Goal: Use online tool/utility: Utilize a website feature to perform a specific function

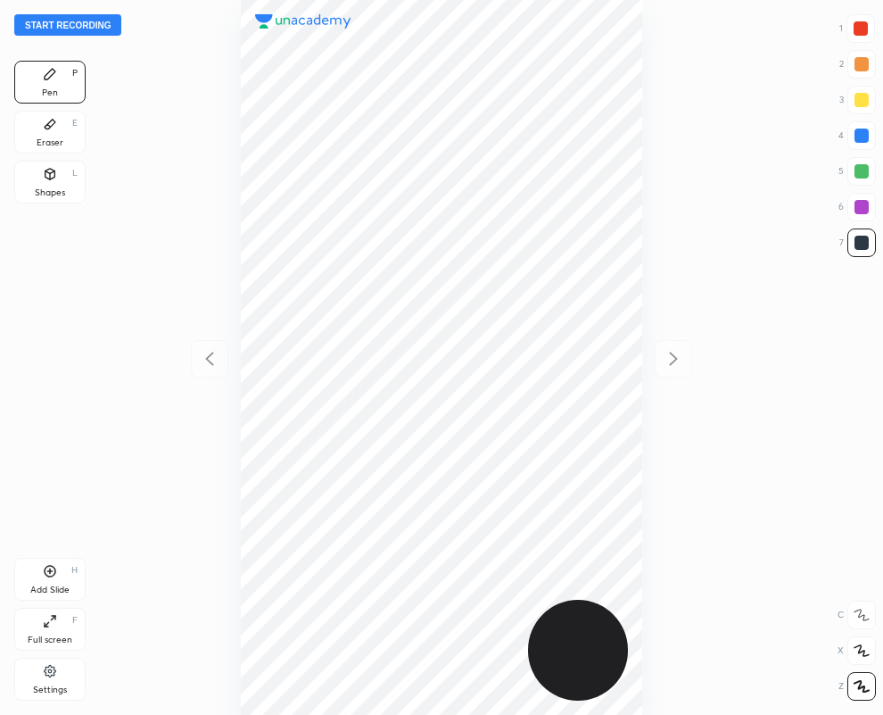
scroll to position [715, 598]
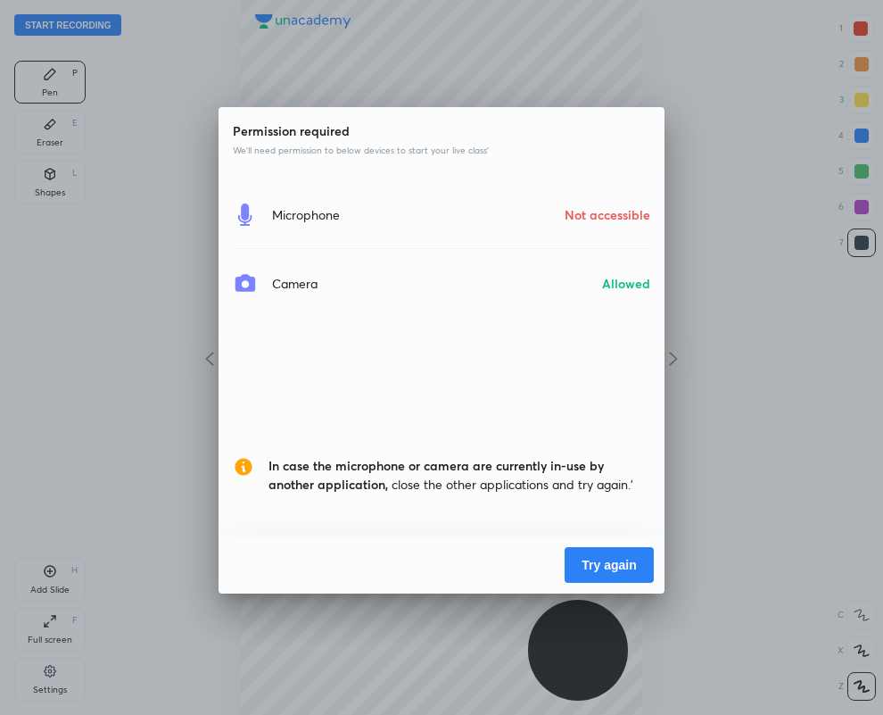
click at [603, 562] on button "Try again" at bounding box center [609, 565] width 89 height 36
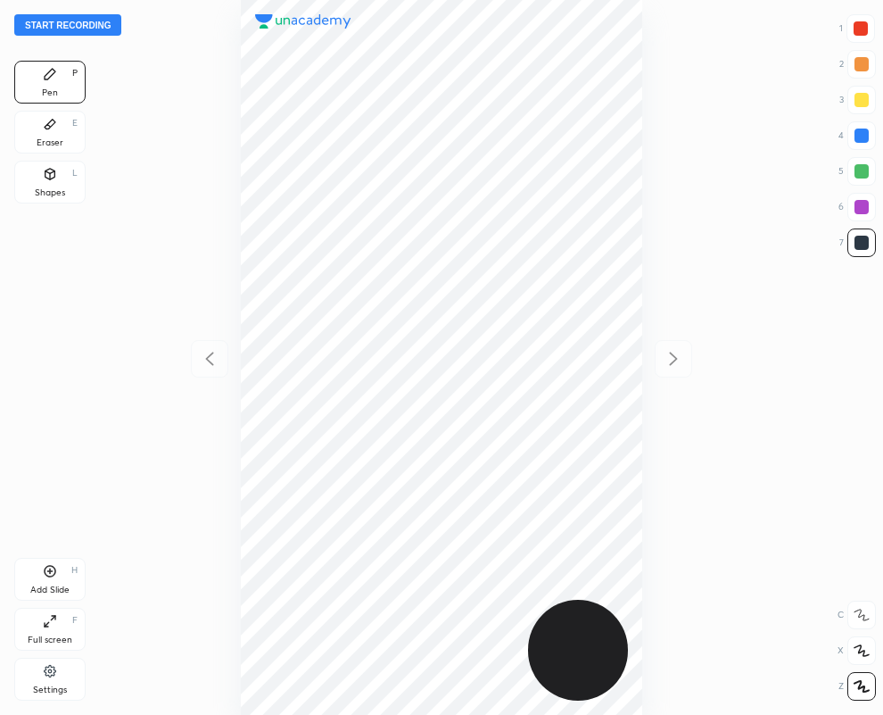
scroll to position [715, 598]
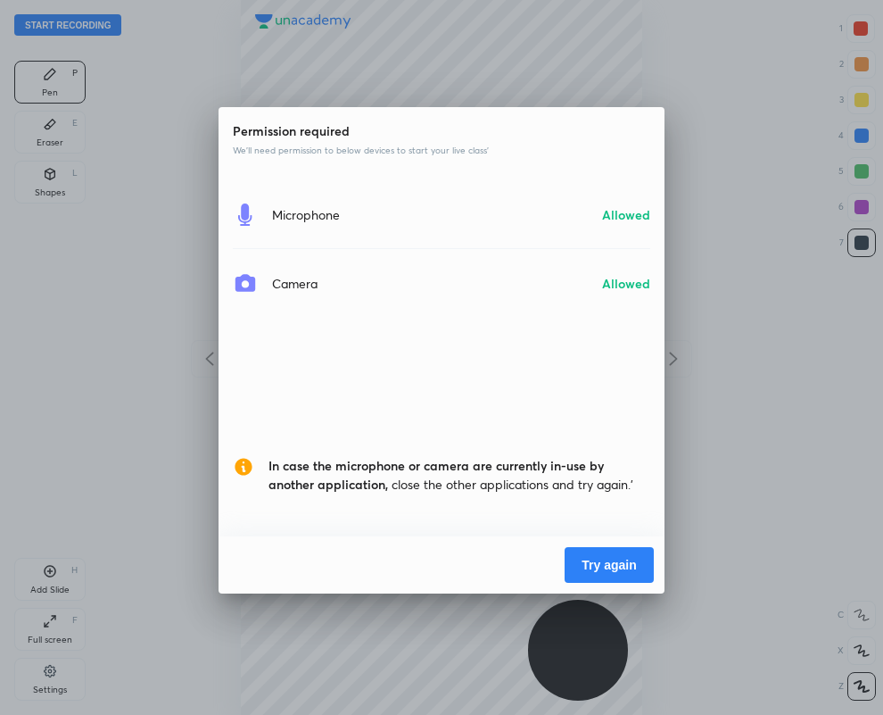
click at [603, 560] on button "Try again" at bounding box center [609, 565] width 89 height 36
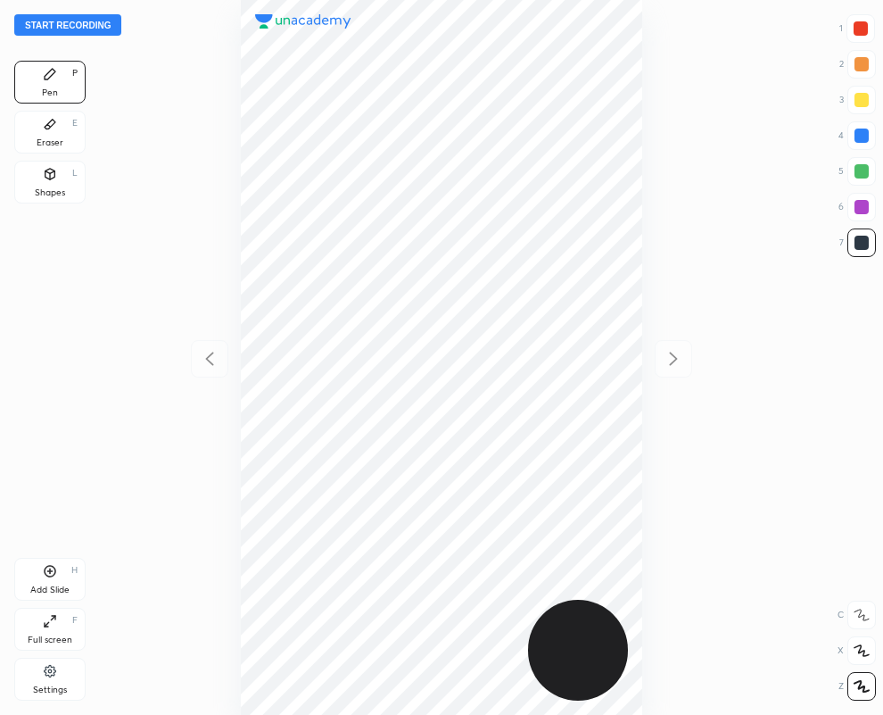
scroll to position [715, 598]
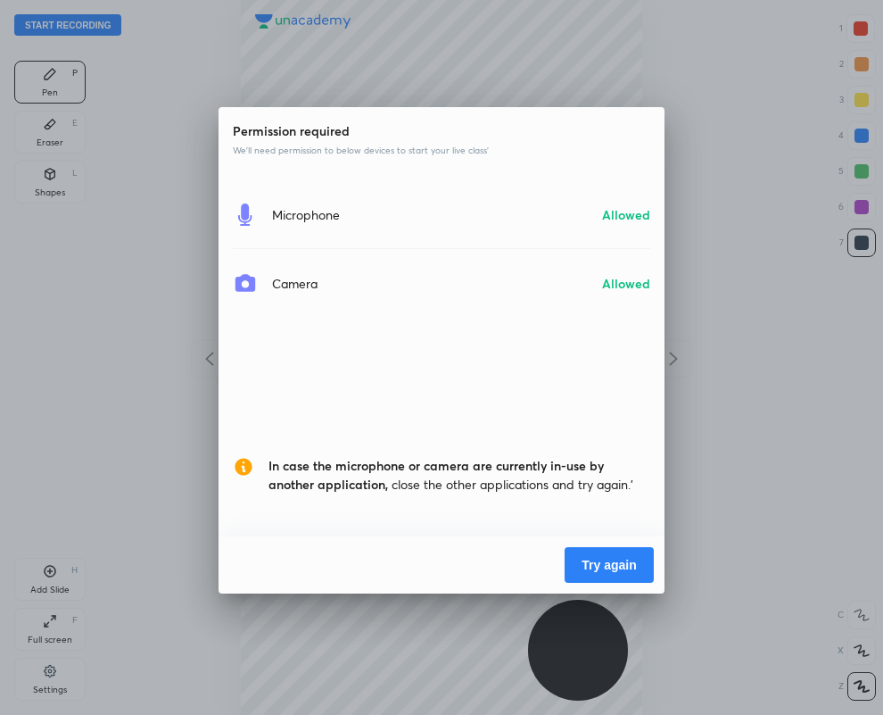
click at [580, 562] on button "Try again" at bounding box center [609, 565] width 89 height 36
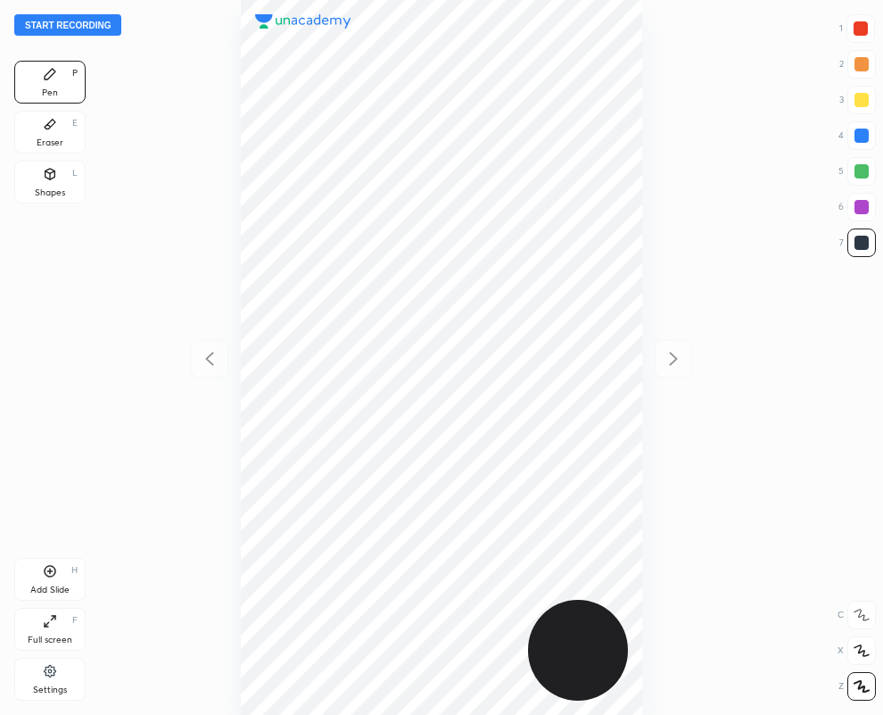
scroll to position [715, 598]
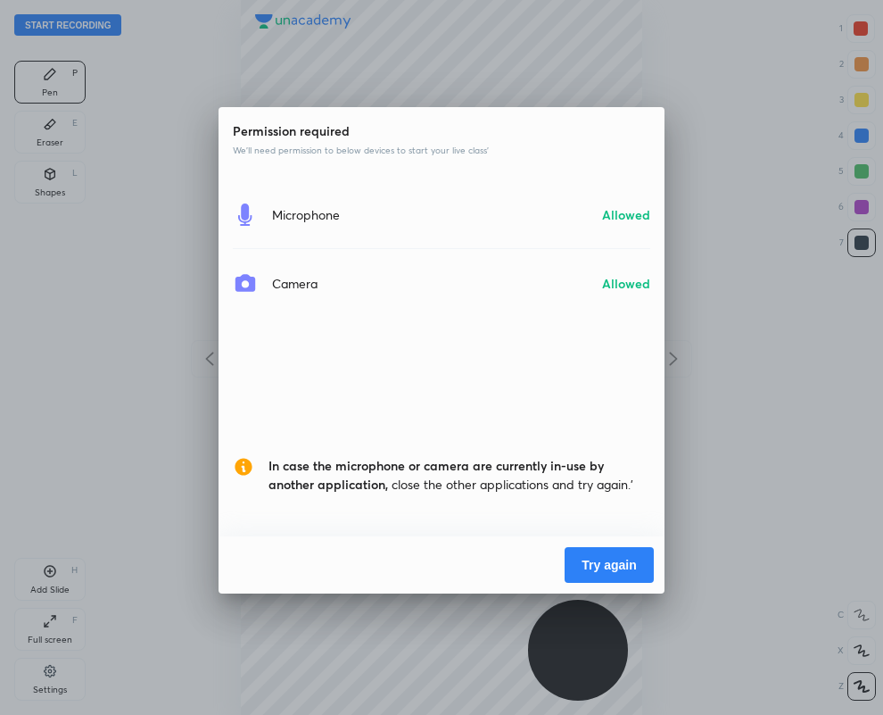
click at [619, 556] on button "Try again" at bounding box center [609, 565] width 89 height 36
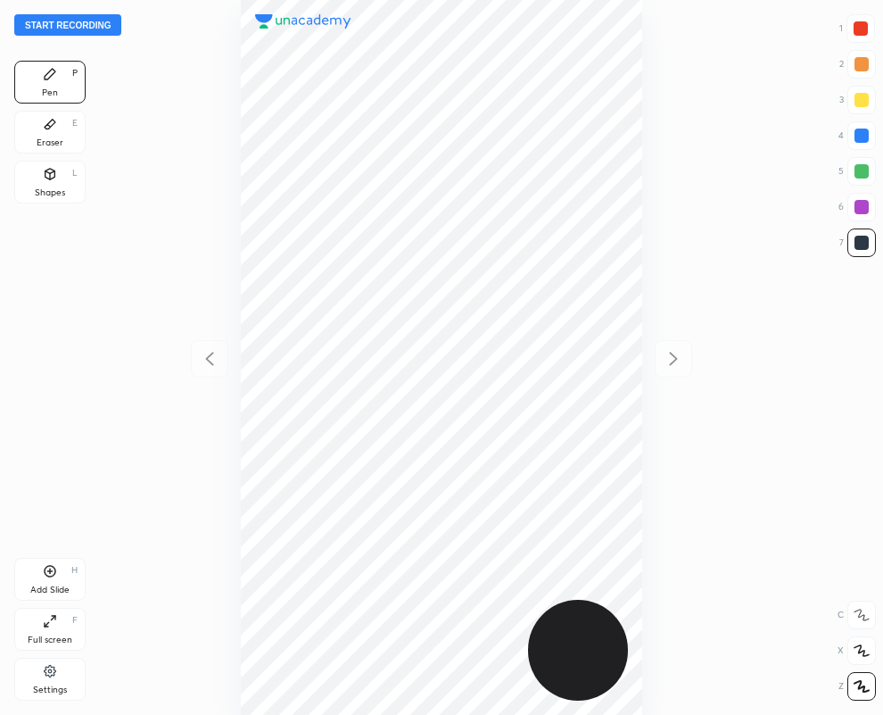
scroll to position [715, 598]
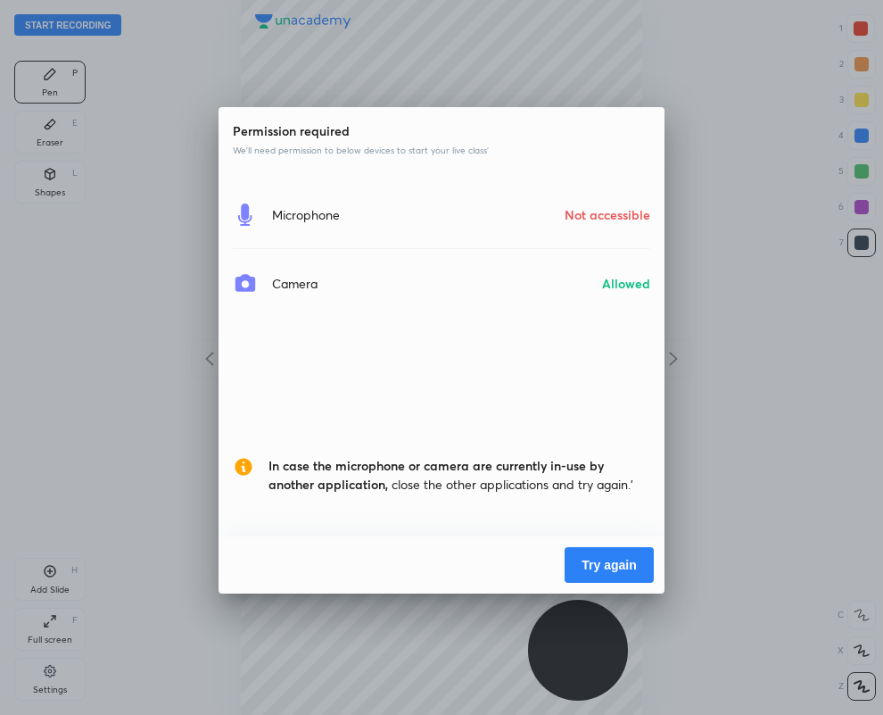
click at [615, 559] on button "Try again" at bounding box center [609, 565] width 89 height 36
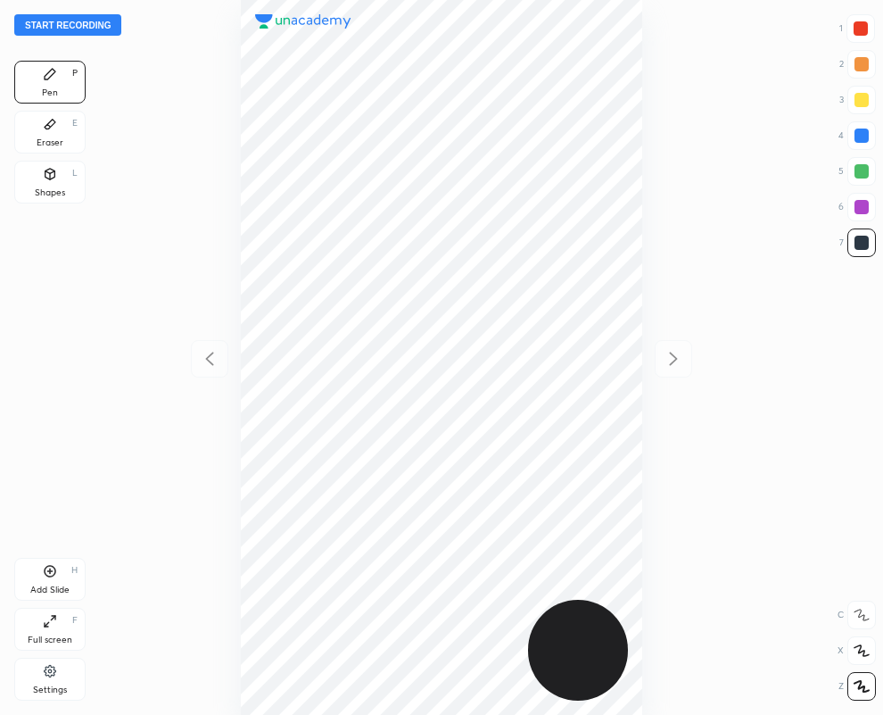
scroll to position [715, 598]
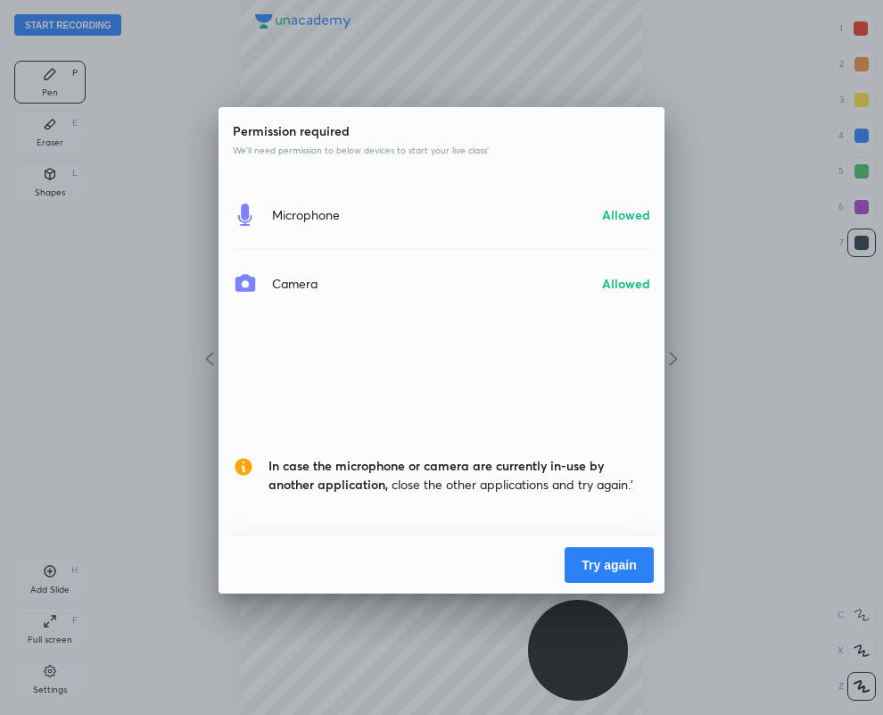
click at [615, 560] on button "Try again" at bounding box center [609, 565] width 89 height 36
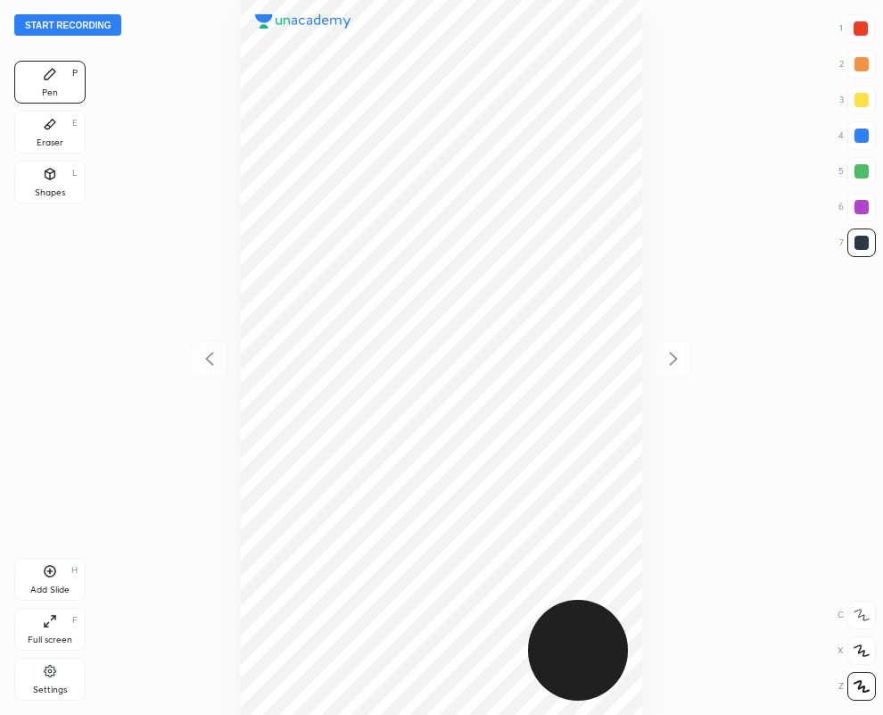
scroll to position [715, 598]
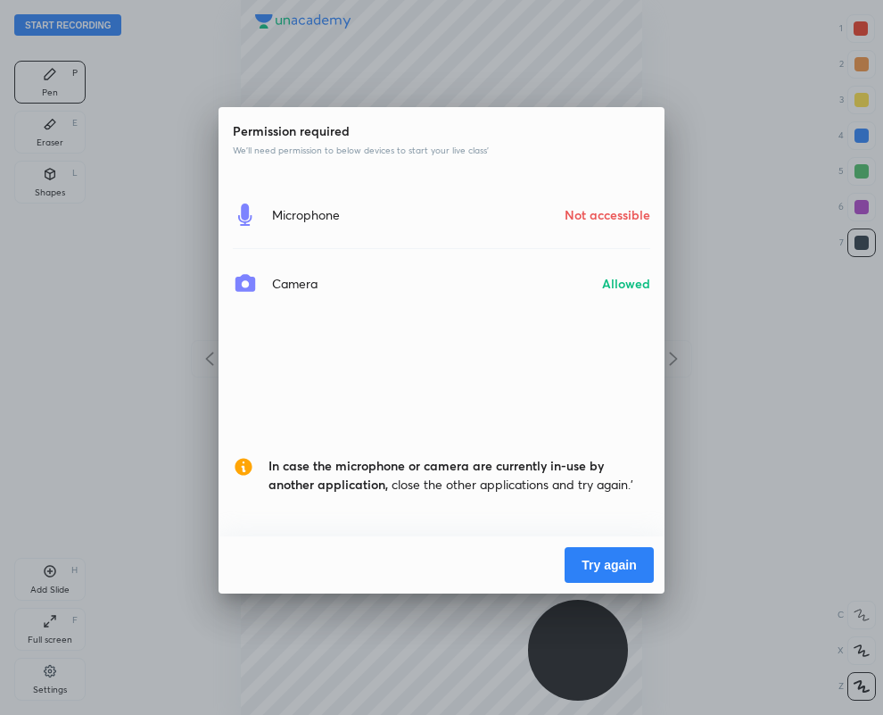
click at [614, 559] on button "Try again" at bounding box center [609, 565] width 89 height 36
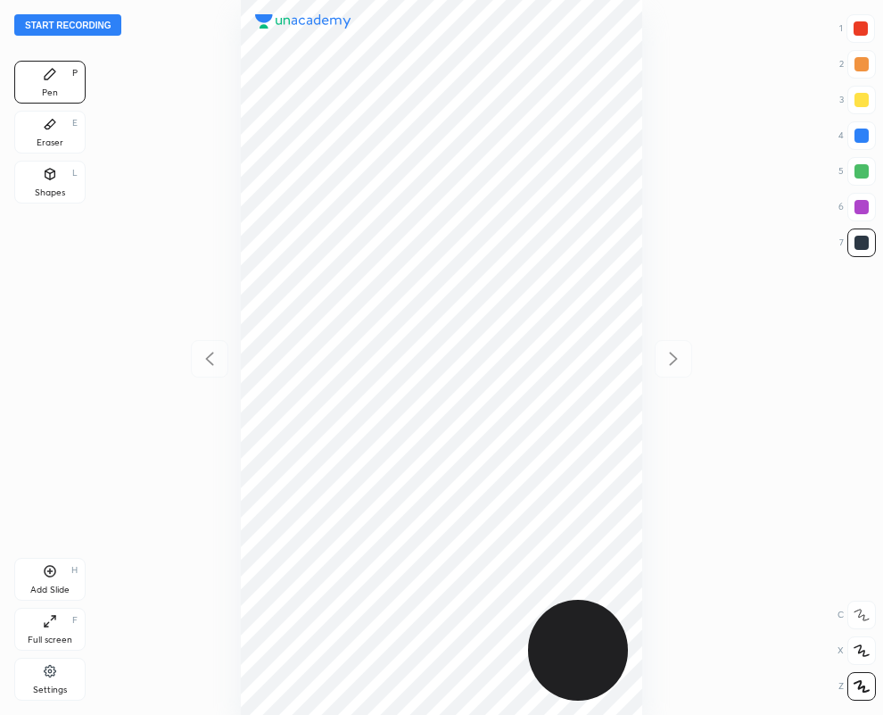
scroll to position [715, 598]
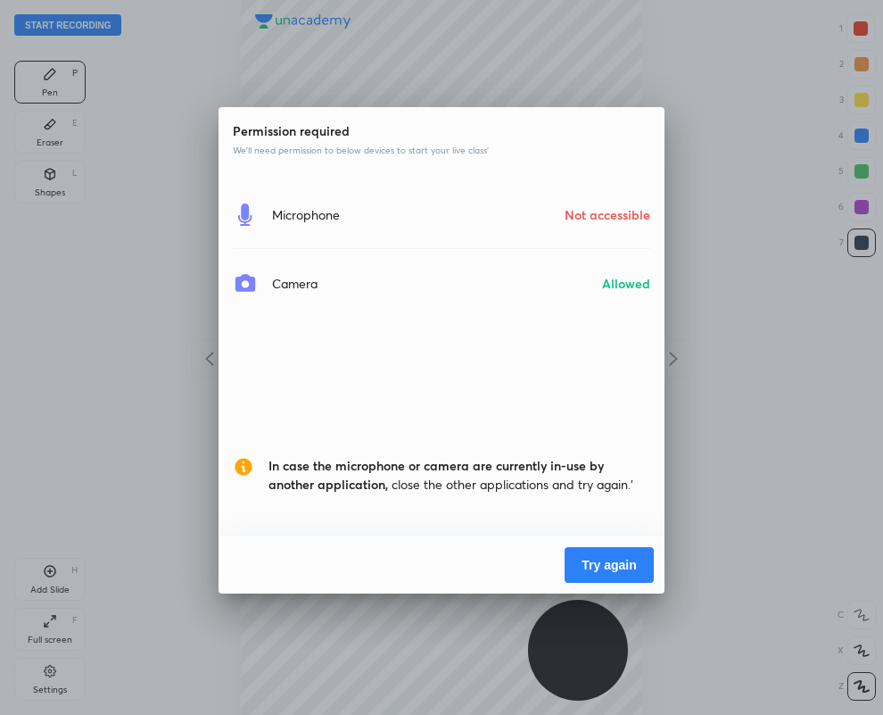
click at [627, 562] on button "Try again" at bounding box center [609, 565] width 89 height 36
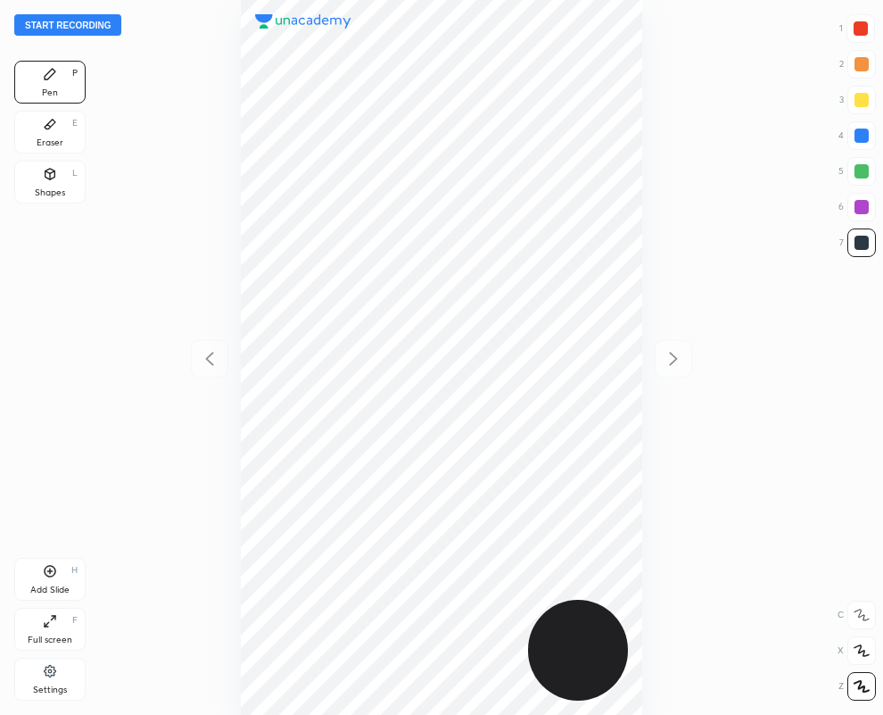
scroll to position [715, 598]
click at [54, 179] on icon at bounding box center [50, 174] width 14 height 14
drag, startPoint x: 859, startPoint y: 613, endPoint x: 811, endPoint y: 593, distance: 52.0
click at [858, 612] on icon at bounding box center [862, 615] width 14 height 14
click at [34, 122] on div "Eraser E" at bounding box center [49, 132] width 71 height 43
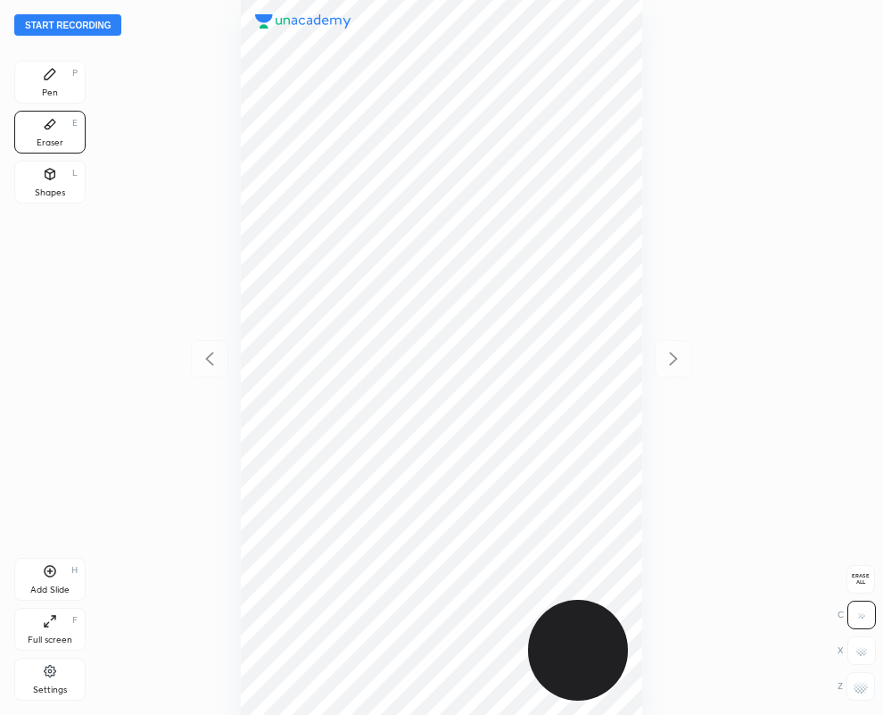
click at [857, 577] on span "Erase all" at bounding box center [861, 579] width 27 height 12
drag, startPoint x: 54, startPoint y: 185, endPoint x: 70, endPoint y: 235, distance: 52.8
click at [51, 184] on div "Shapes L" at bounding box center [49, 182] width 71 height 43
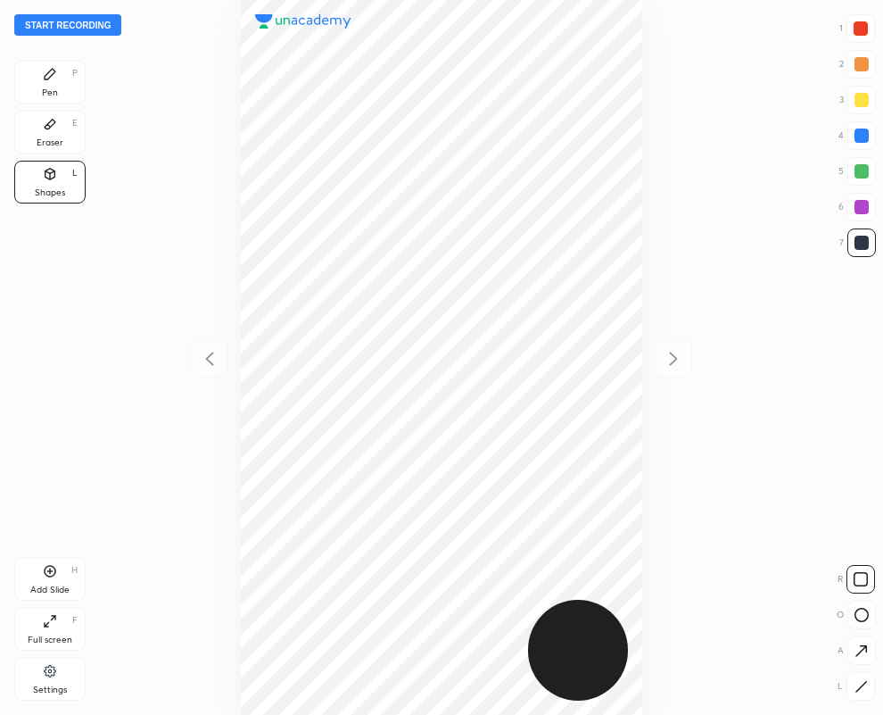
drag, startPoint x: 859, startPoint y: 612, endPoint x: 839, endPoint y: 596, distance: 26.1
click at [858, 611] on icon at bounding box center [862, 615] width 14 height 14
click at [45, 138] on div "Eraser" at bounding box center [50, 142] width 27 height 9
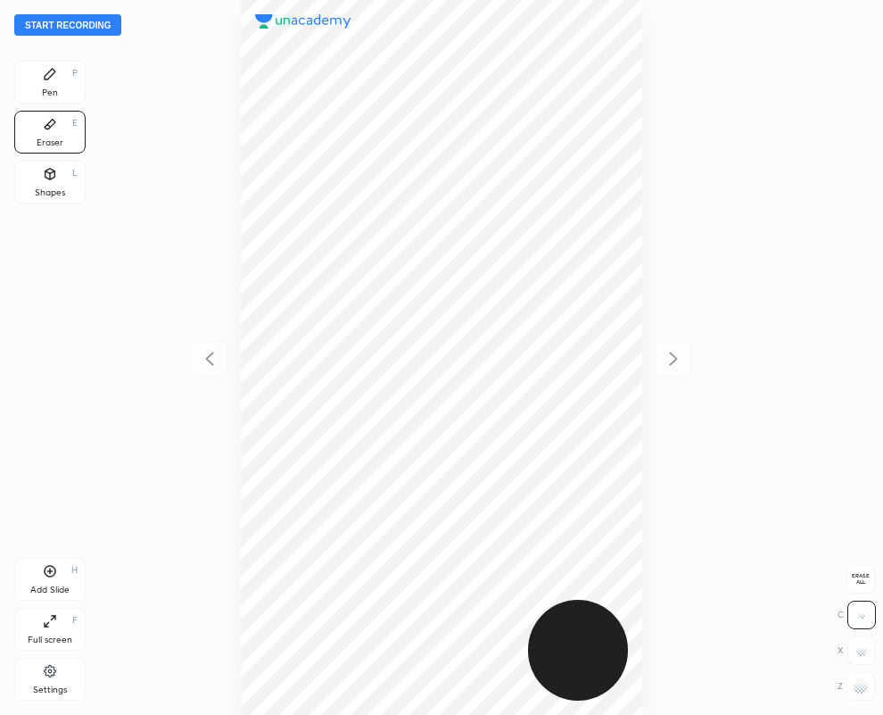
click at [62, 483] on div "Pen P Eraser E Shapes L Add Slide H Full screen F Settings" at bounding box center [49, 384] width 71 height 647
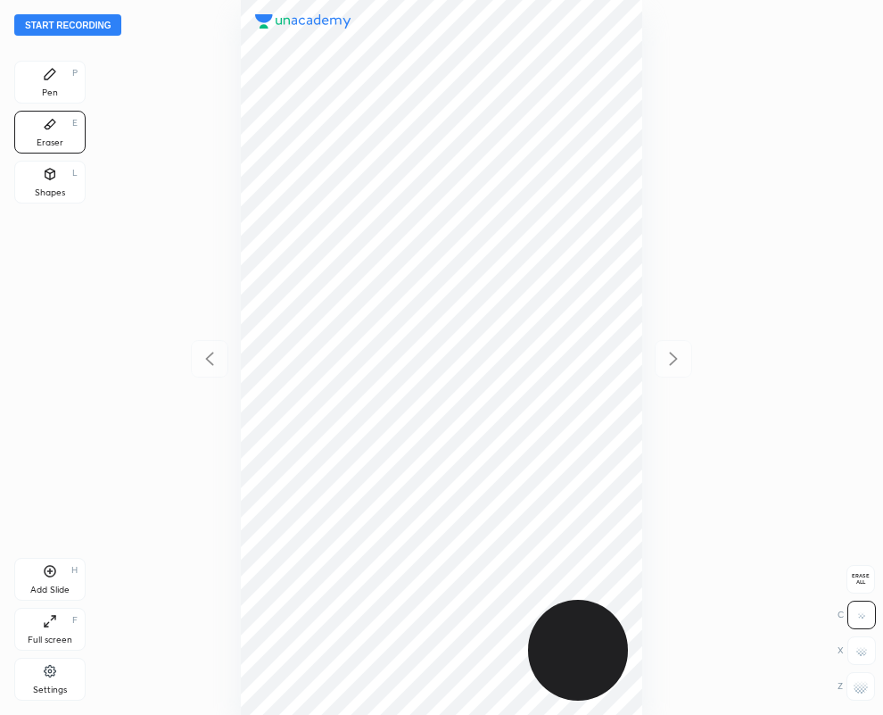
click at [168, 116] on div at bounding box center [442, 357] width 598 height 715
click at [28, 275] on div "Pen P Eraser E Shapes L Add Slide H Full screen F Settings" at bounding box center [49, 384] width 71 height 647
click at [57, 86] on div "Pen P" at bounding box center [49, 82] width 71 height 43
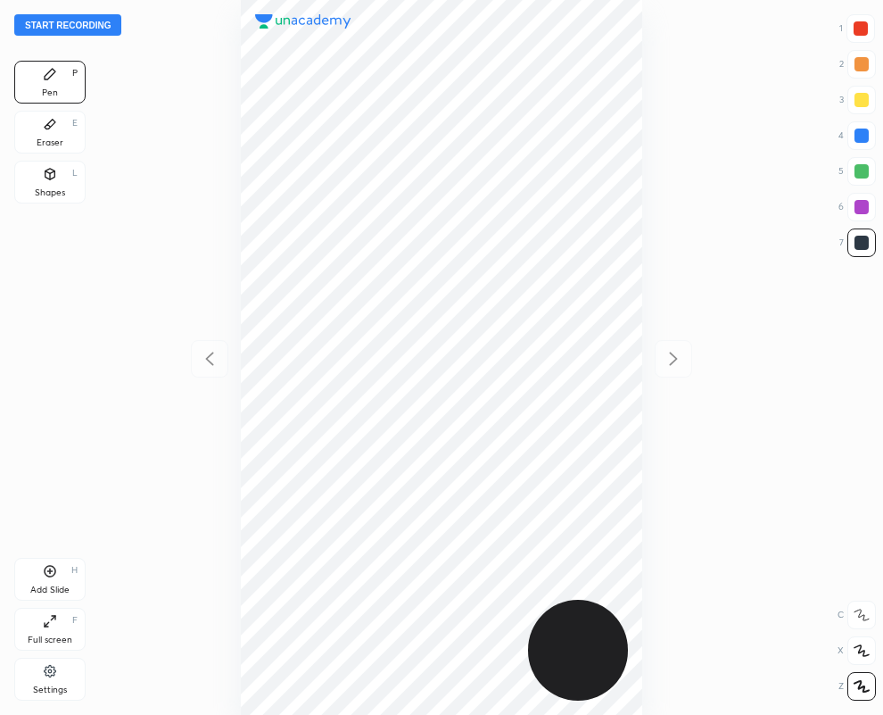
click at [57, 185] on div "Shapes L" at bounding box center [49, 182] width 71 height 43
drag, startPoint x: 857, startPoint y: 687, endPoint x: 839, endPoint y: 670, distance: 24.6
click at [852, 680] on div at bounding box center [861, 686] width 29 height 29
click at [857, 135] on div at bounding box center [862, 135] width 14 height 14
click at [56, 143] on div "Eraser" at bounding box center [50, 142] width 27 height 9
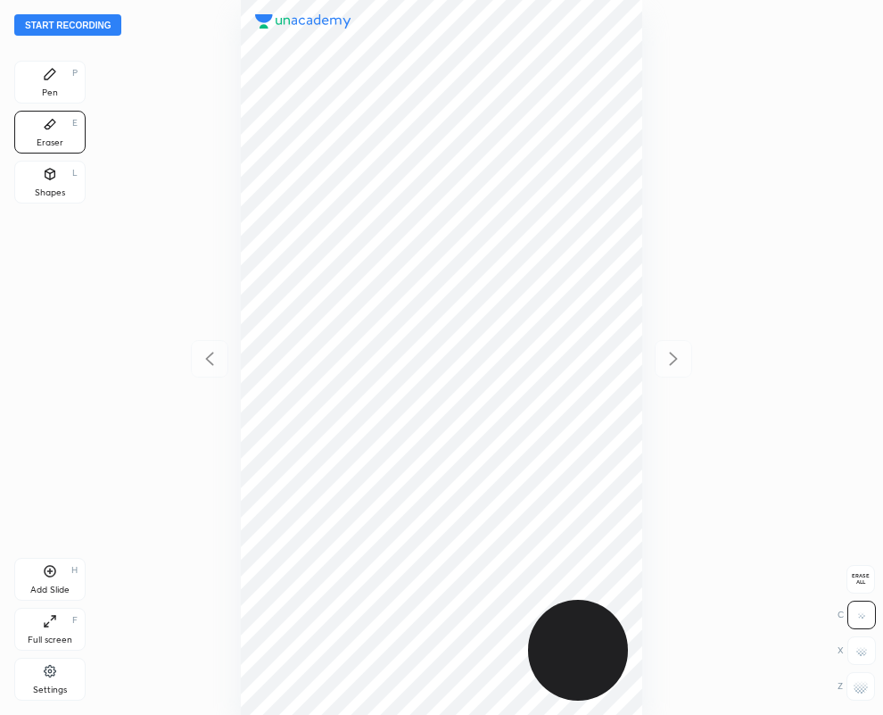
click at [50, 82] on div "Pen P" at bounding box center [49, 82] width 71 height 43
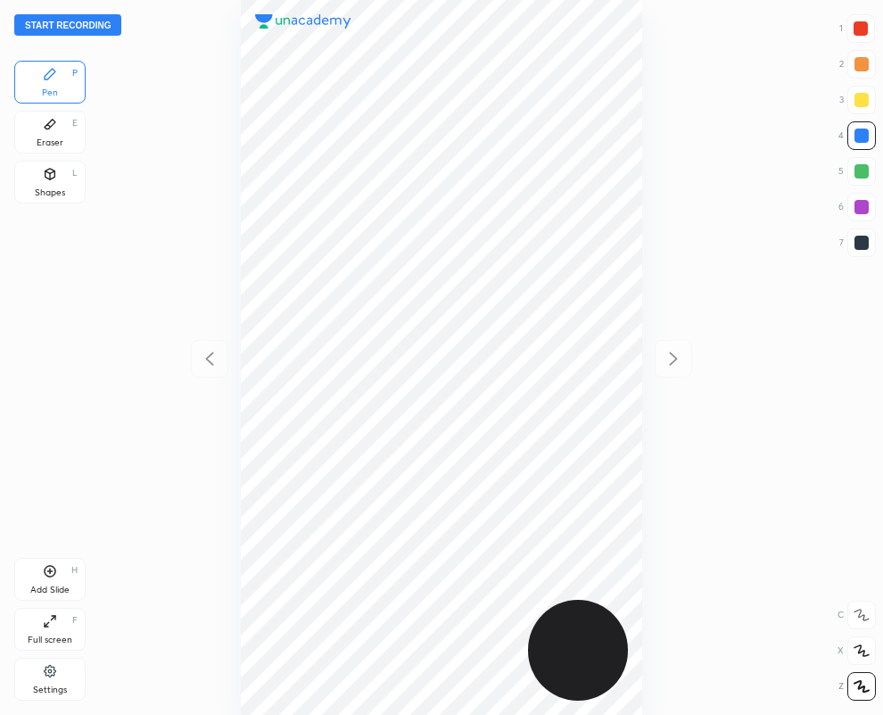
click at [865, 25] on div at bounding box center [861, 28] width 14 height 14
click at [861, 239] on div at bounding box center [862, 243] width 14 height 14
drag, startPoint x: 43, startPoint y: 129, endPoint x: 164, endPoint y: 125, distance: 121.4
click at [43, 128] on icon at bounding box center [50, 124] width 14 height 14
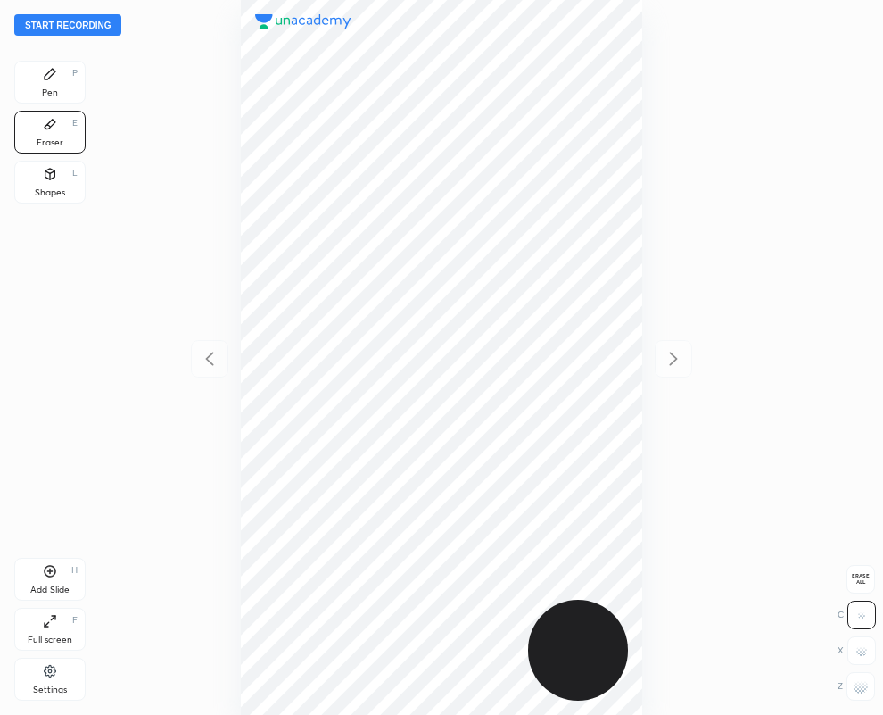
click at [42, 91] on div "Pen" at bounding box center [50, 92] width 16 height 9
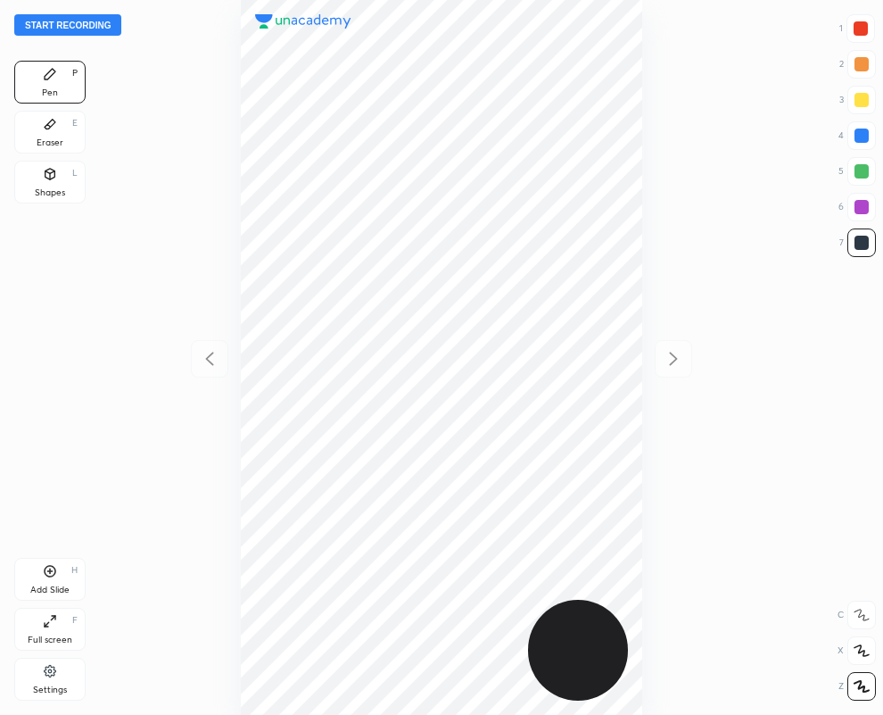
click at [859, 205] on div at bounding box center [862, 207] width 14 height 14
click at [862, 27] on div at bounding box center [861, 28] width 14 height 14
click at [858, 28] on div at bounding box center [861, 28] width 14 height 14
drag, startPoint x: 858, startPoint y: 243, endPoint x: 830, endPoint y: 247, distance: 28.9
click at [857, 243] on div at bounding box center [862, 243] width 14 height 14
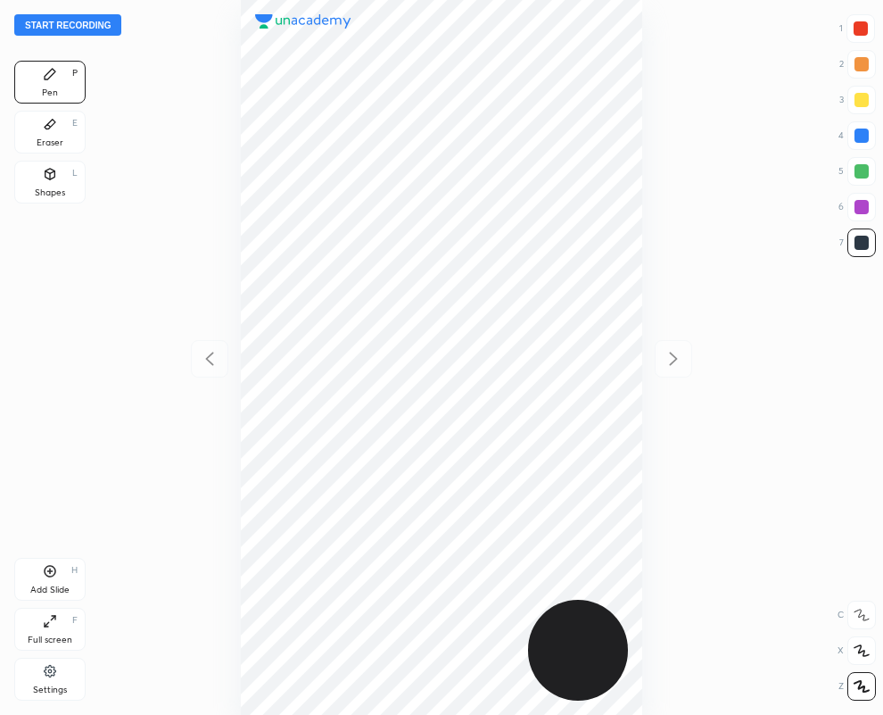
click at [44, 128] on icon at bounding box center [50, 124] width 14 height 14
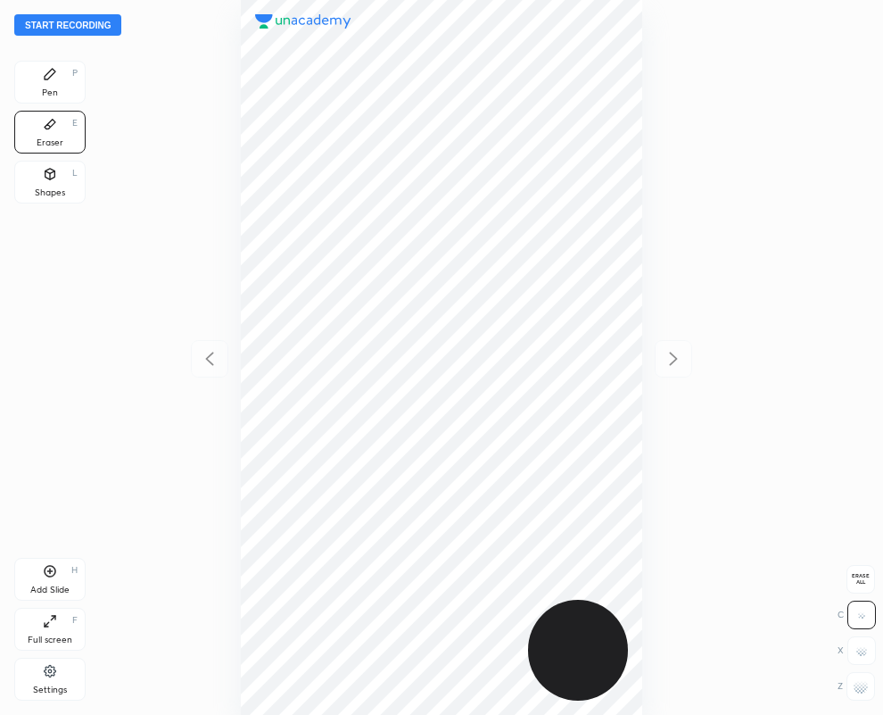
click at [65, 80] on div "Pen P" at bounding box center [49, 82] width 71 height 43
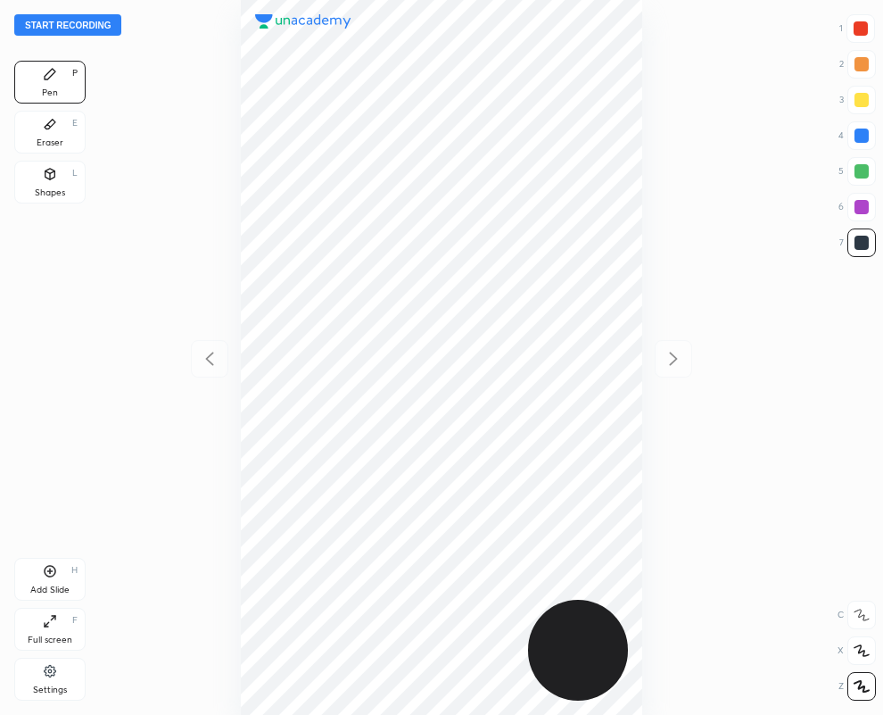
click at [235, 286] on div at bounding box center [442, 357] width 598 height 715
drag, startPoint x: 44, startPoint y: 139, endPoint x: 135, endPoint y: 250, distance: 143.3
click at [49, 153] on div "Pen P Eraser E Shapes L" at bounding box center [49, 136] width 71 height 150
click at [36, 123] on div "Eraser E" at bounding box center [49, 132] width 71 height 43
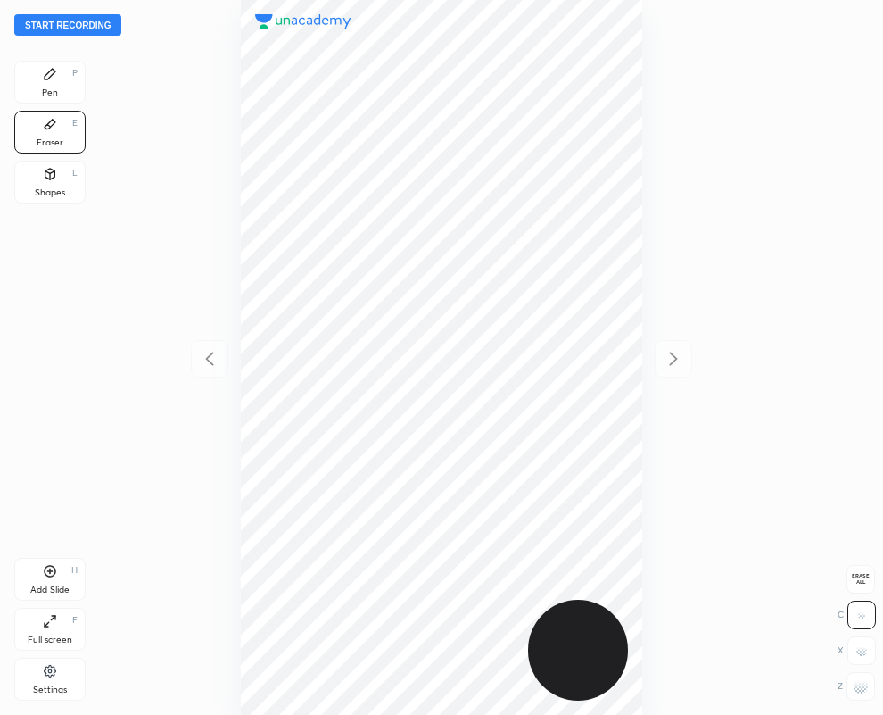
drag, startPoint x: 860, startPoint y: 687, endPoint x: 648, endPoint y: 556, distance: 249.6
click at [850, 681] on div at bounding box center [861, 686] width 29 height 29
click at [68, 86] on div "Pen P" at bounding box center [49, 82] width 71 height 43
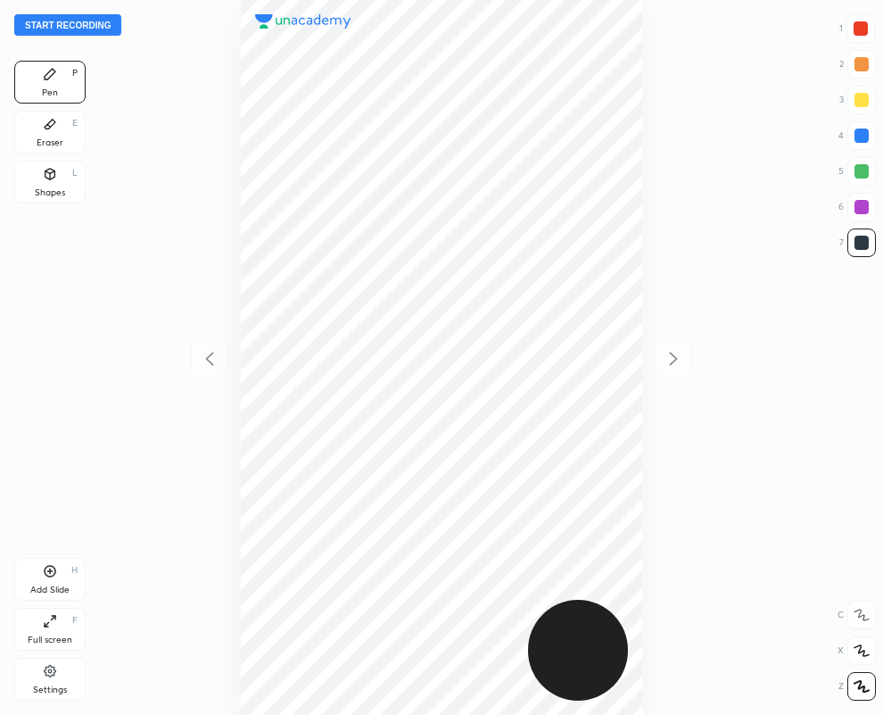
drag, startPoint x: 49, startPoint y: 129, endPoint x: 102, endPoint y: 208, distance: 94.5
click at [55, 138] on div "Eraser E" at bounding box center [49, 132] width 71 height 43
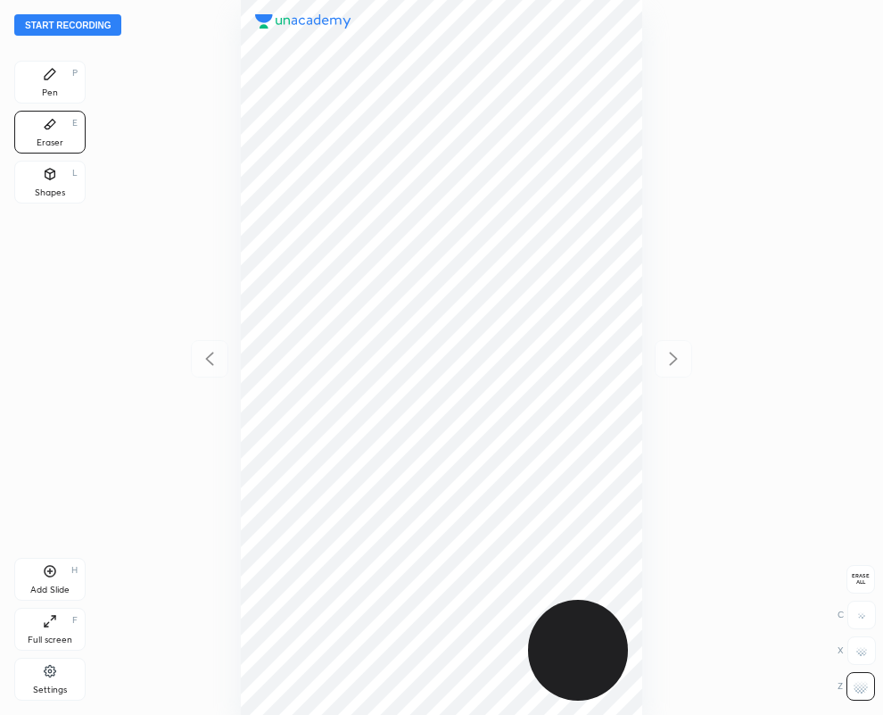
click at [55, 76] on div "Pen P" at bounding box center [49, 82] width 71 height 43
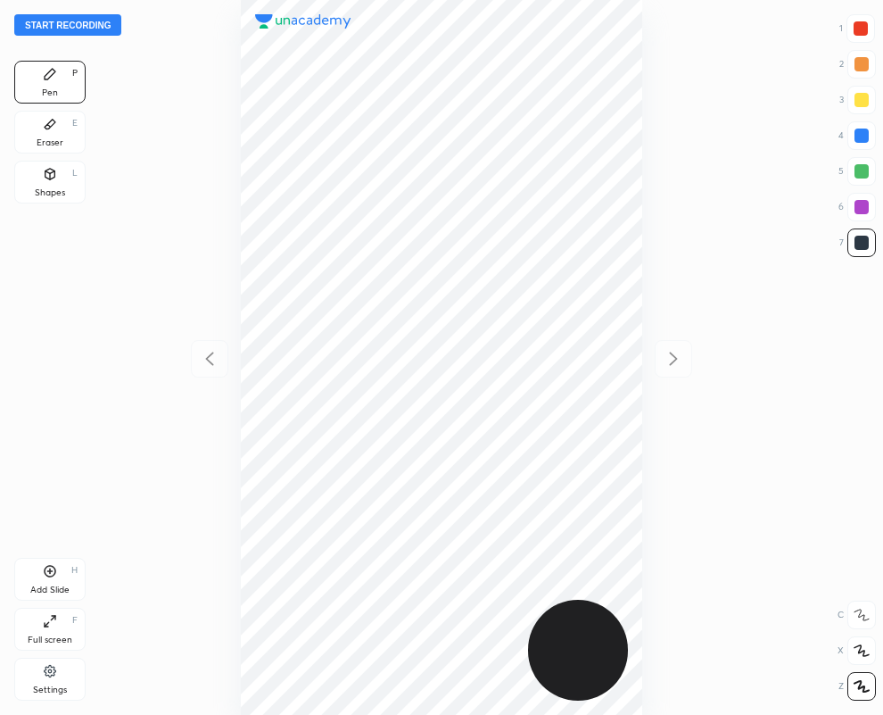
click at [54, 136] on div "Eraser E" at bounding box center [49, 132] width 71 height 43
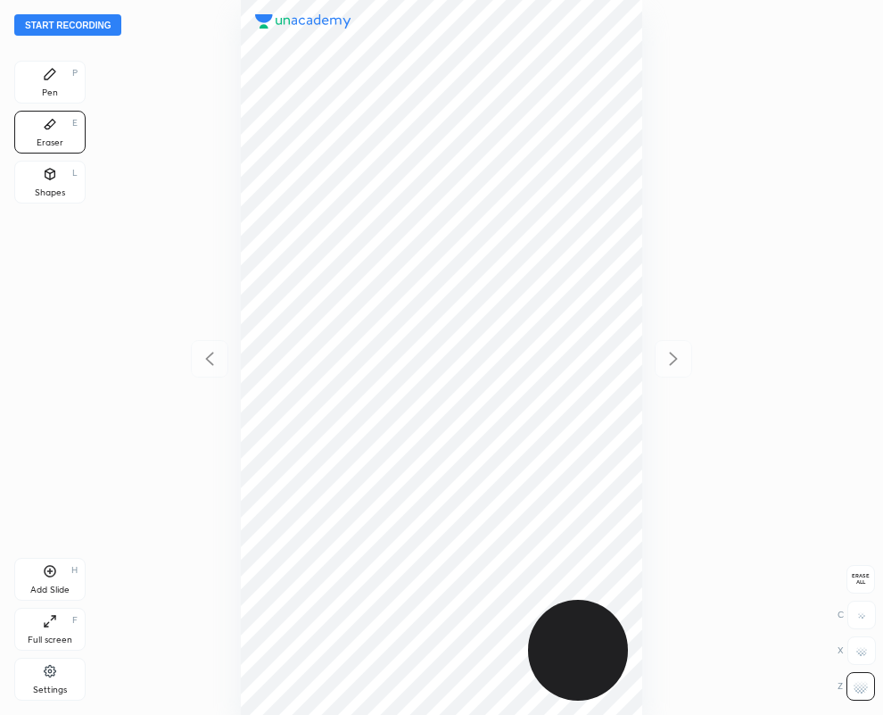
click at [45, 79] on icon at bounding box center [50, 74] width 11 height 11
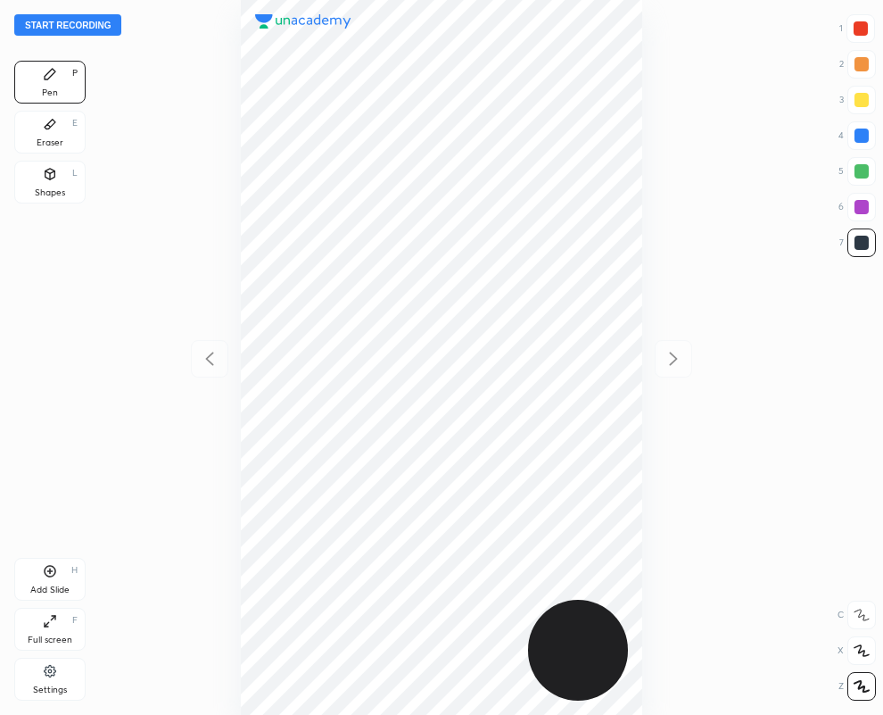
drag, startPoint x: 859, startPoint y: 27, endPoint x: 820, endPoint y: 29, distance: 39.3
click at [855, 28] on div at bounding box center [861, 28] width 14 height 14
drag, startPoint x: 865, startPoint y: 244, endPoint x: 856, endPoint y: 245, distance: 9.1
click at [862, 245] on div at bounding box center [862, 243] width 14 height 14
click at [861, 25] on div at bounding box center [861, 28] width 14 height 14
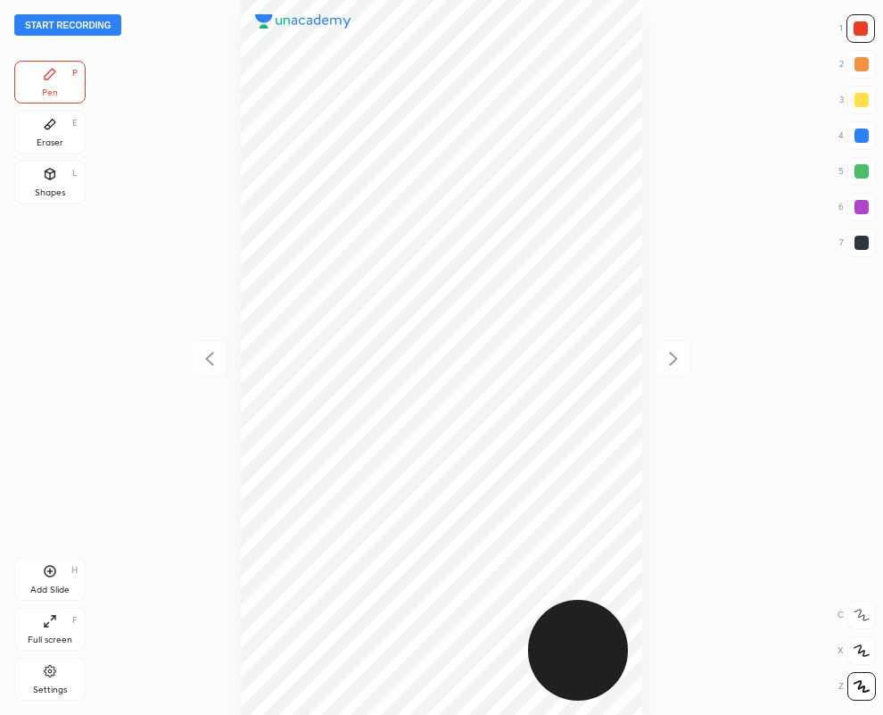
click at [865, 238] on div at bounding box center [862, 243] width 14 height 14
drag, startPoint x: 52, startPoint y: 125, endPoint x: 57, endPoint y: 177, distance: 52.0
click at [52, 123] on icon at bounding box center [50, 125] width 11 height 10
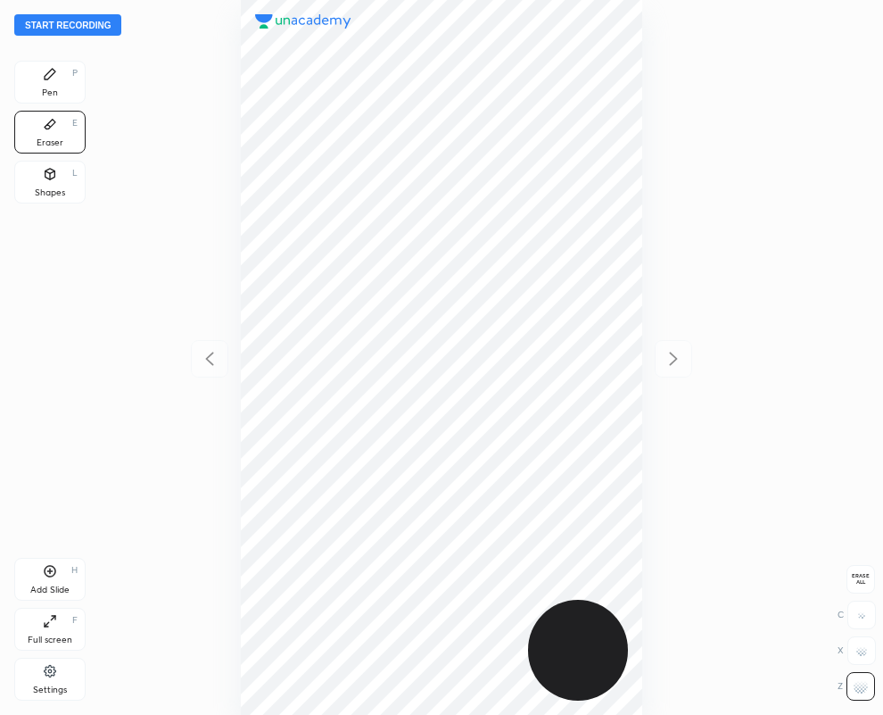
drag, startPoint x: 57, startPoint y: 80, endPoint x: 41, endPoint y: 69, distance: 19.8
click at [56, 77] on div "Pen P" at bounding box center [49, 82] width 71 height 43
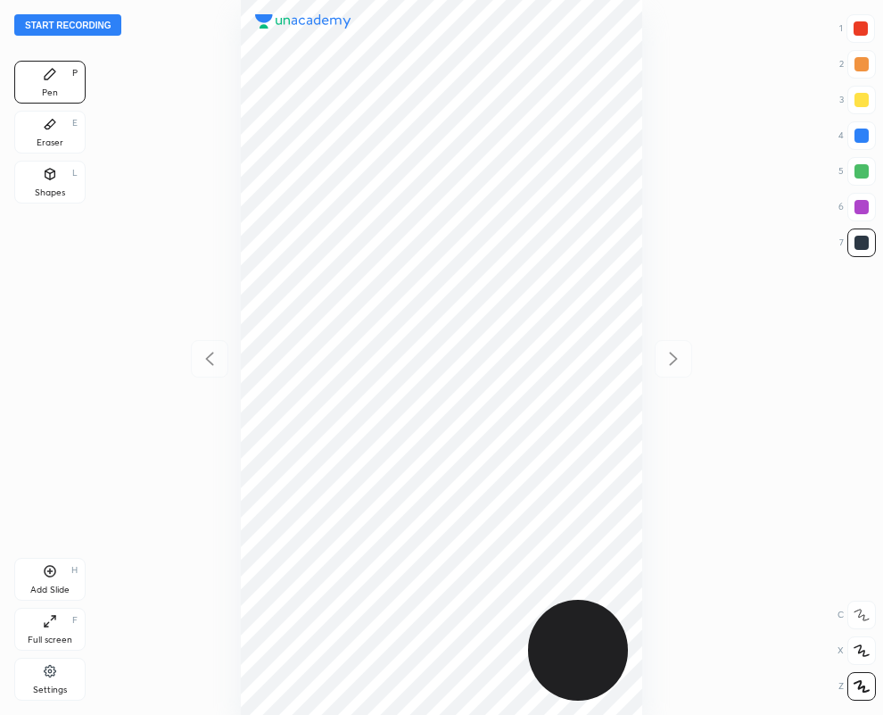
click at [674, 357] on div at bounding box center [442, 357] width 598 height 715
click at [62, 564] on div "Add Slide H" at bounding box center [49, 579] width 71 height 43
click at [208, 351] on icon at bounding box center [209, 358] width 21 height 21
click at [676, 360] on icon at bounding box center [673, 358] width 21 height 21
click at [214, 354] on icon at bounding box center [209, 358] width 21 height 21
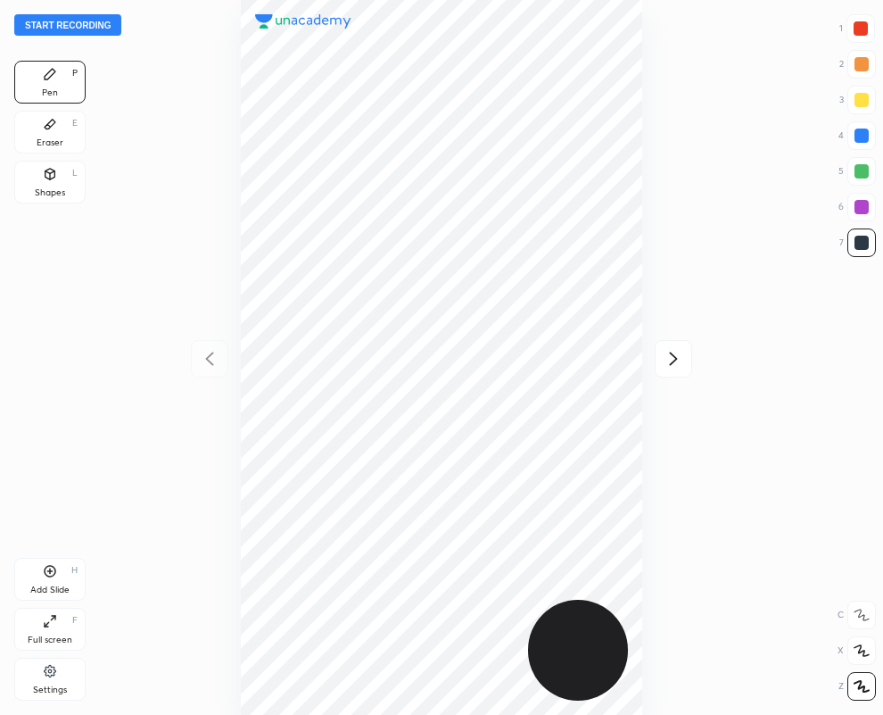
click at [862, 22] on div at bounding box center [861, 28] width 14 height 14
click at [675, 358] on icon at bounding box center [674, 358] width 8 height 13
click at [862, 132] on div at bounding box center [862, 135] width 14 height 14
click at [865, 31] on div at bounding box center [861, 28] width 14 height 14
drag, startPoint x: 861, startPoint y: 248, endPoint x: 840, endPoint y: 250, distance: 21.5
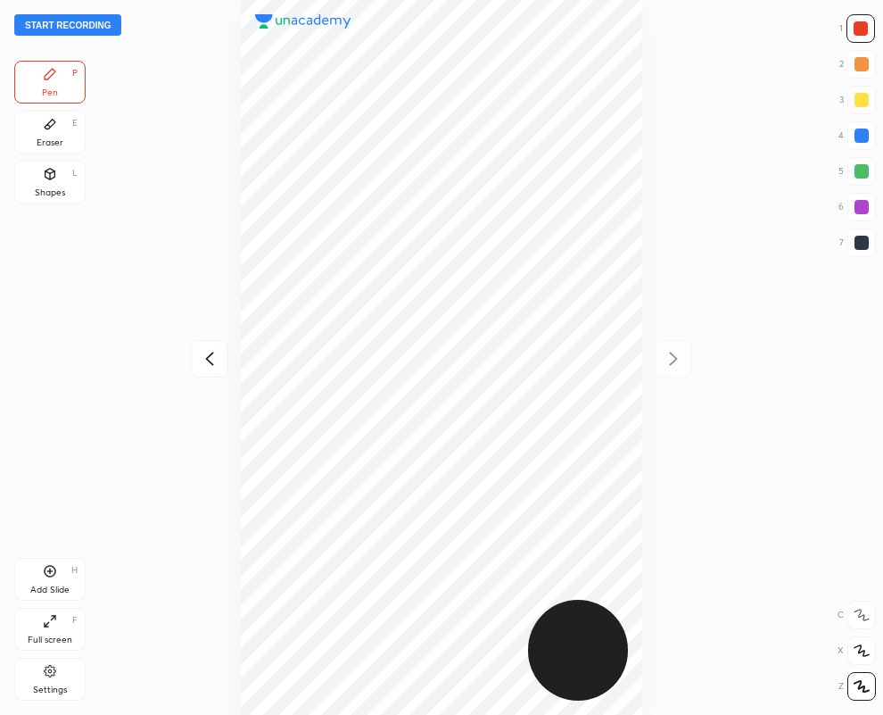
click at [859, 247] on div at bounding box center [862, 243] width 14 height 14
click at [43, 132] on div "Eraser E" at bounding box center [49, 132] width 71 height 43
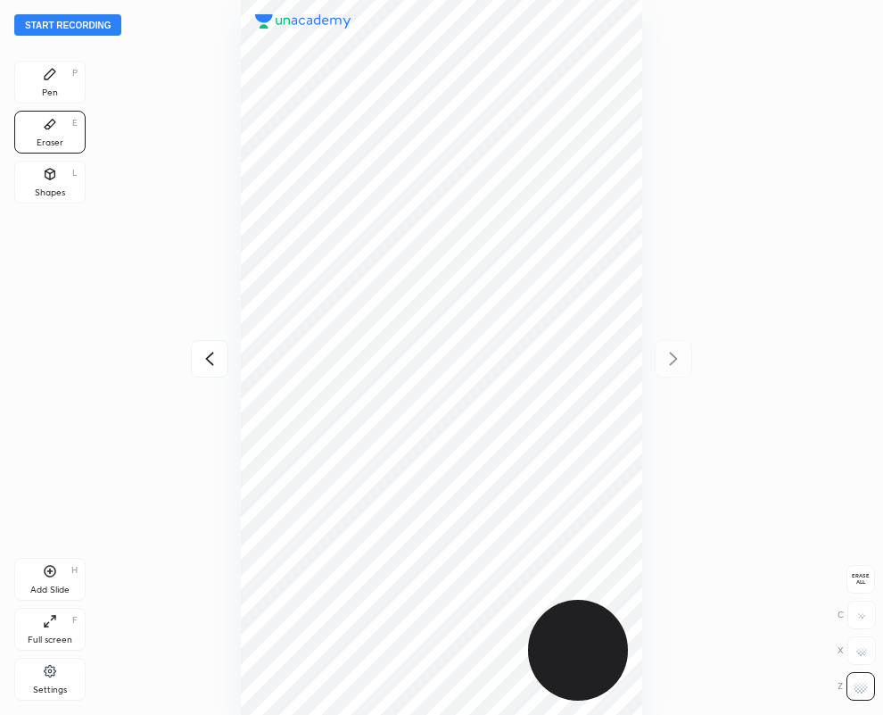
click at [38, 72] on div "Pen P" at bounding box center [49, 82] width 71 height 43
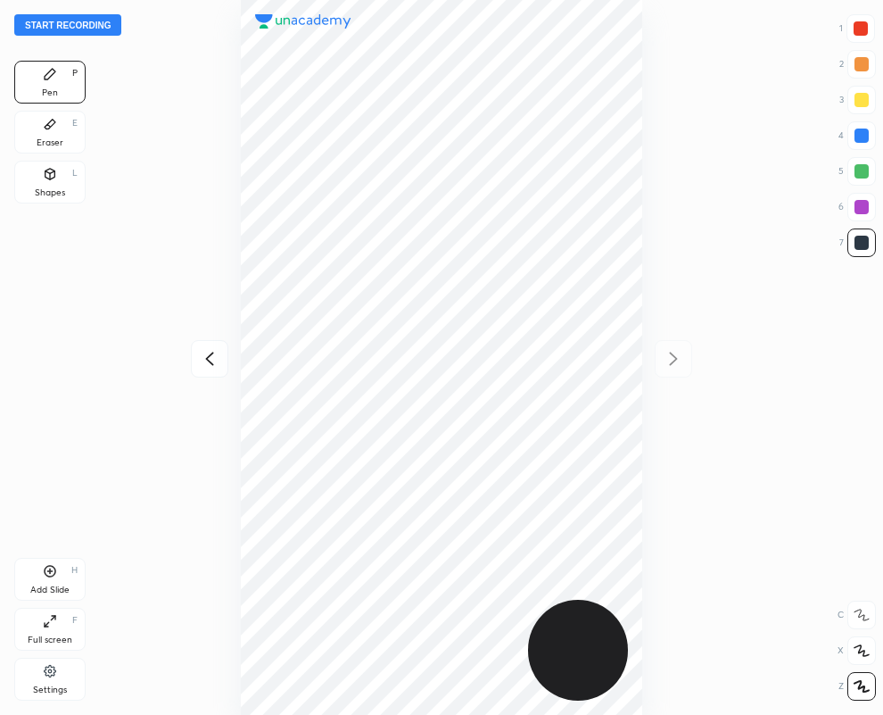
click at [47, 131] on div "Eraser E" at bounding box center [49, 132] width 71 height 43
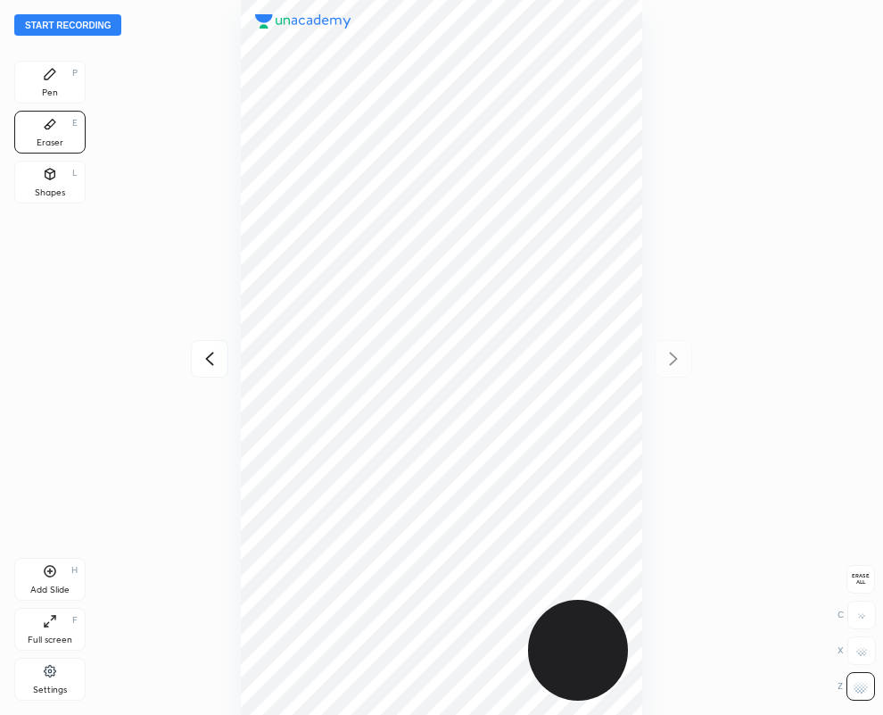
click at [60, 78] on div "Pen P" at bounding box center [49, 82] width 71 height 43
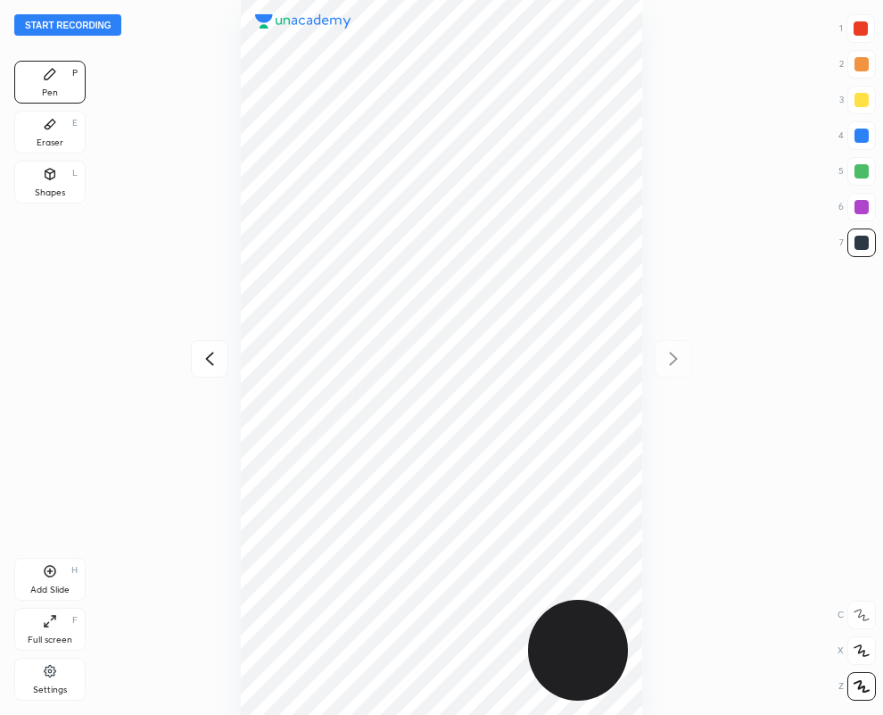
click at [59, 138] on div "Eraser" at bounding box center [50, 142] width 27 height 9
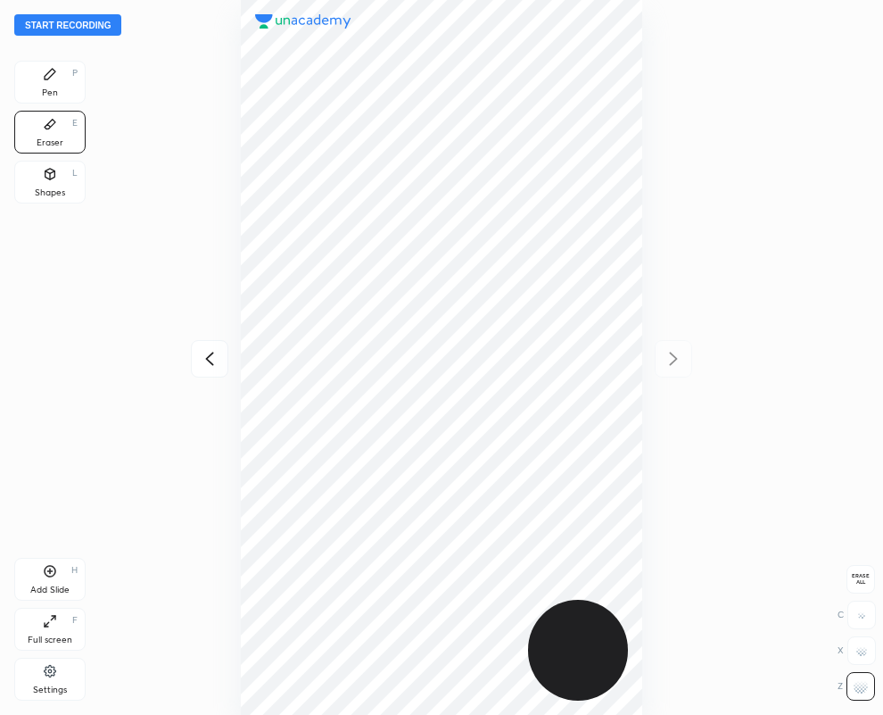
click at [41, 87] on div "Pen P" at bounding box center [49, 82] width 71 height 43
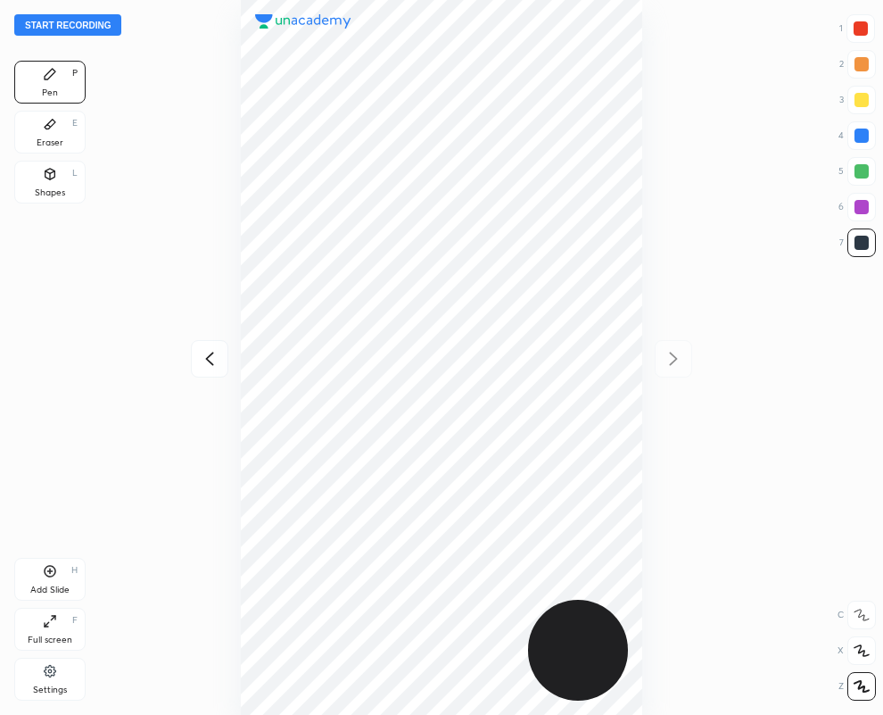
drag, startPoint x: 861, startPoint y: 201, endPoint x: 780, endPoint y: 255, distance: 97.7
click at [859, 203] on div at bounding box center [862, 207] width 14 height 14
click at [208, 354] on icon at bounding box center [209, 358] width 21 height 21
click at [81, 22] on button "Start recording" at bounding box center [67, 24] width 107 height 21
click at [668, 353] on icon at bounding box center [673, 358] width 21 height 21
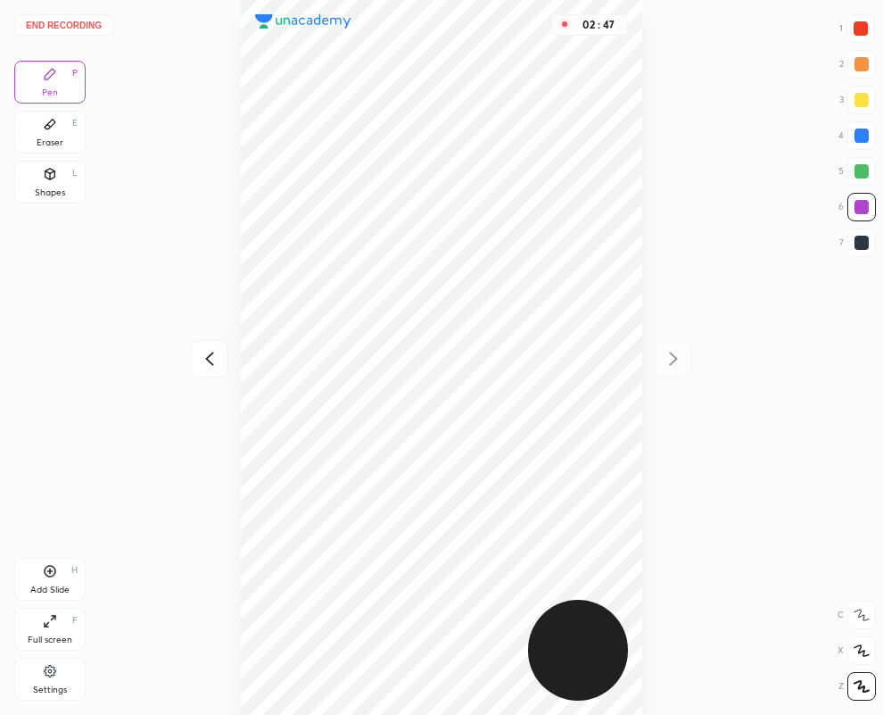
click at [207, 357] on icon at bounding box center [209, 358] width 8 height 13
click at [674, 357] on icon at bounding box center [674, 358] width 8 height 13
click at [68, 19] on button "End recording" at bounding box center [63, 24] width 99 height 21
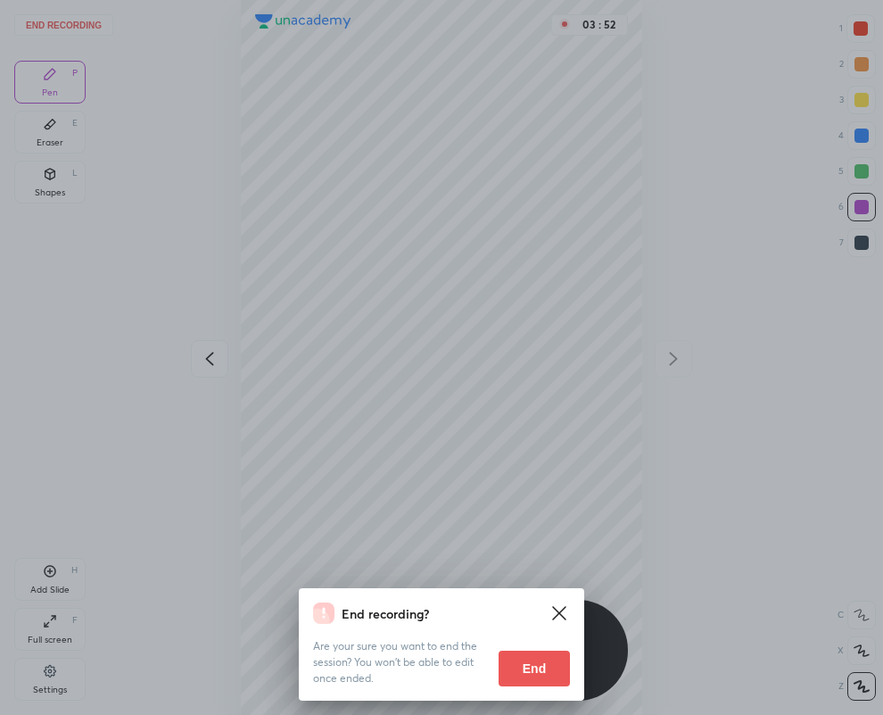
click at [526, 658] on button "End" at bounding box center [534, 668] width 71 height 36
